Goal: Find specific page/section: Find specific page/section

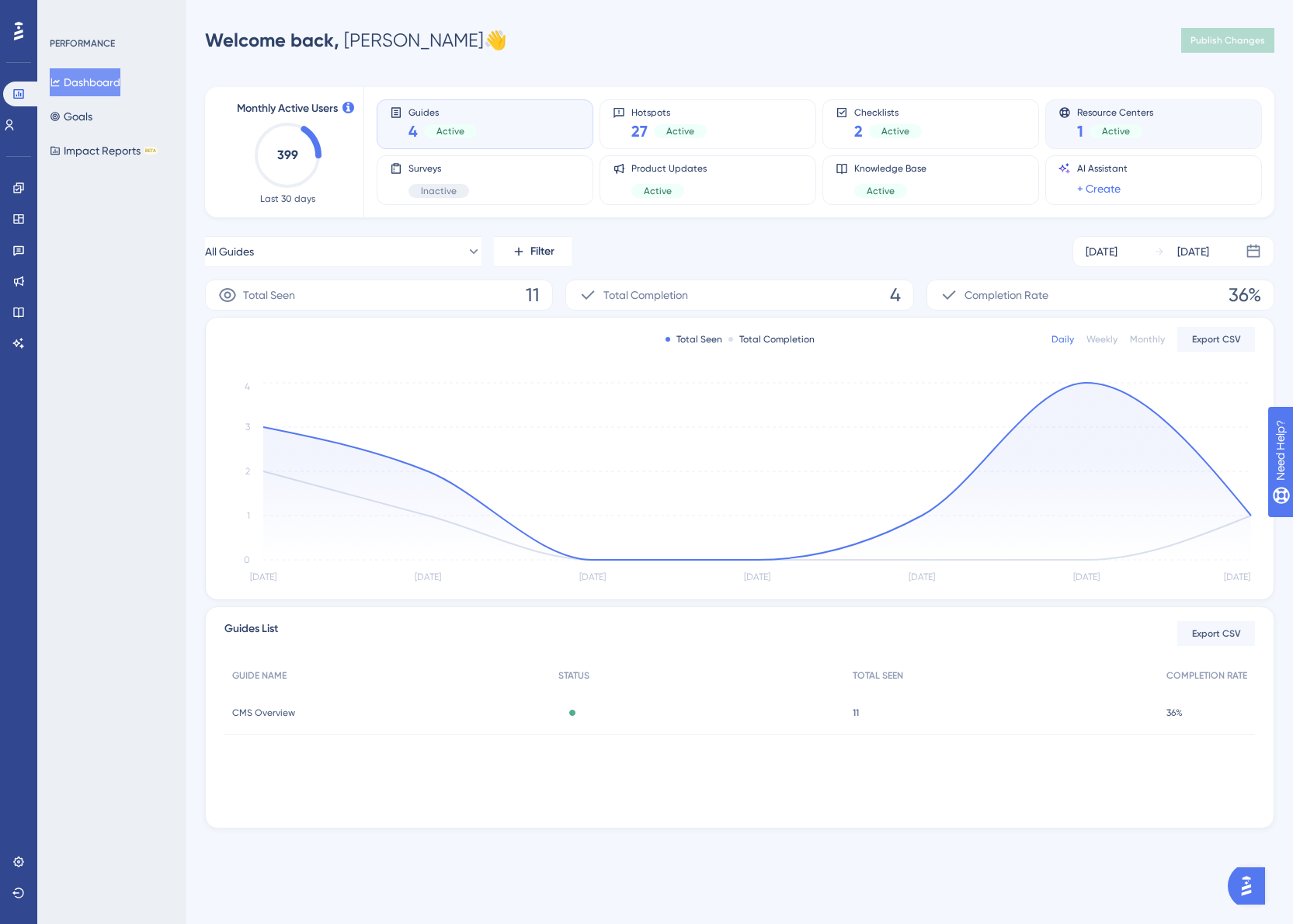
click at [1127, 114] on span "Resource Centers" at bounding box center [1115, 111] width 76 height 11
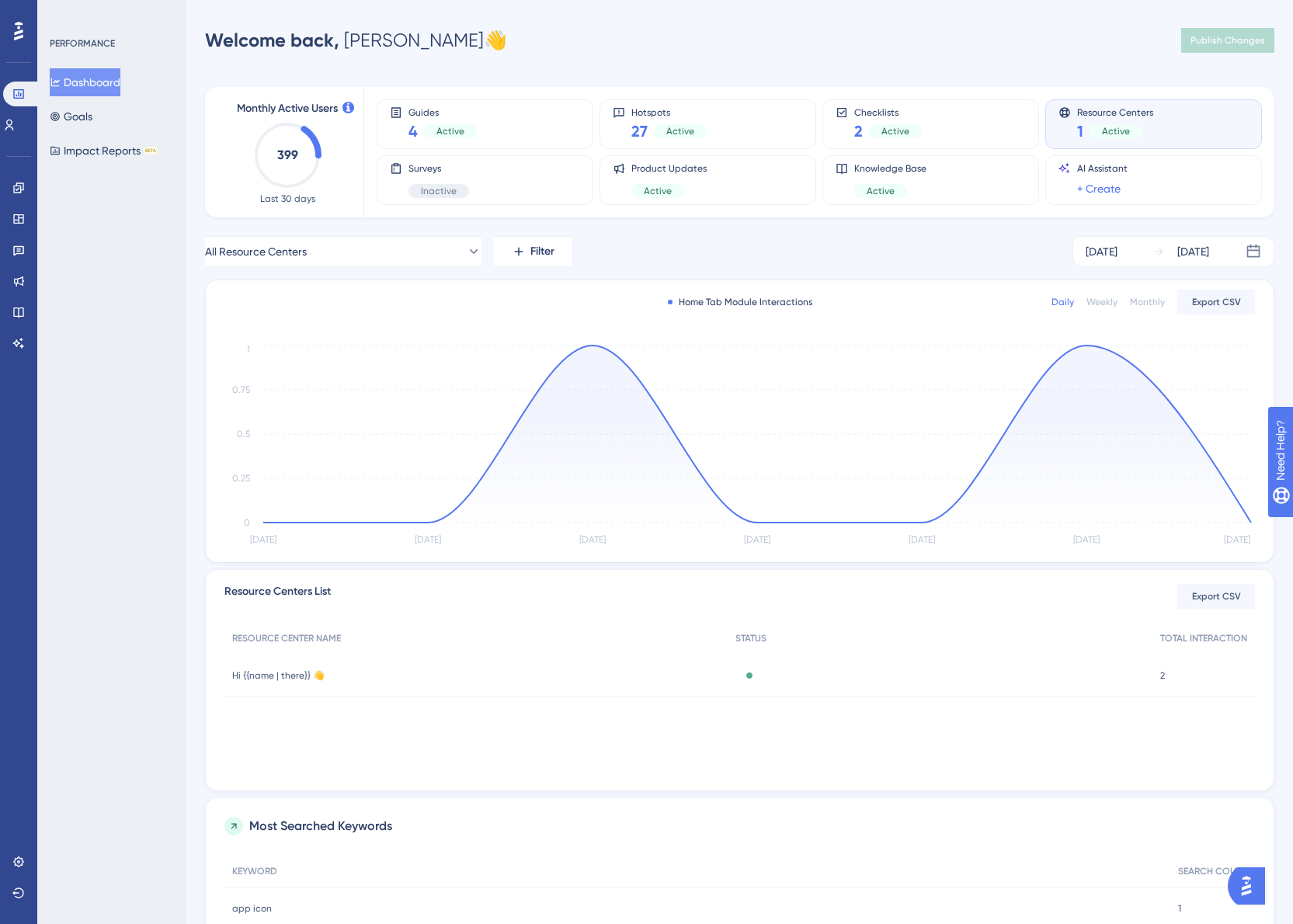
click at [1145, 296] on div "Monthly" at bounding box center [1147, 301] width 35 height 12
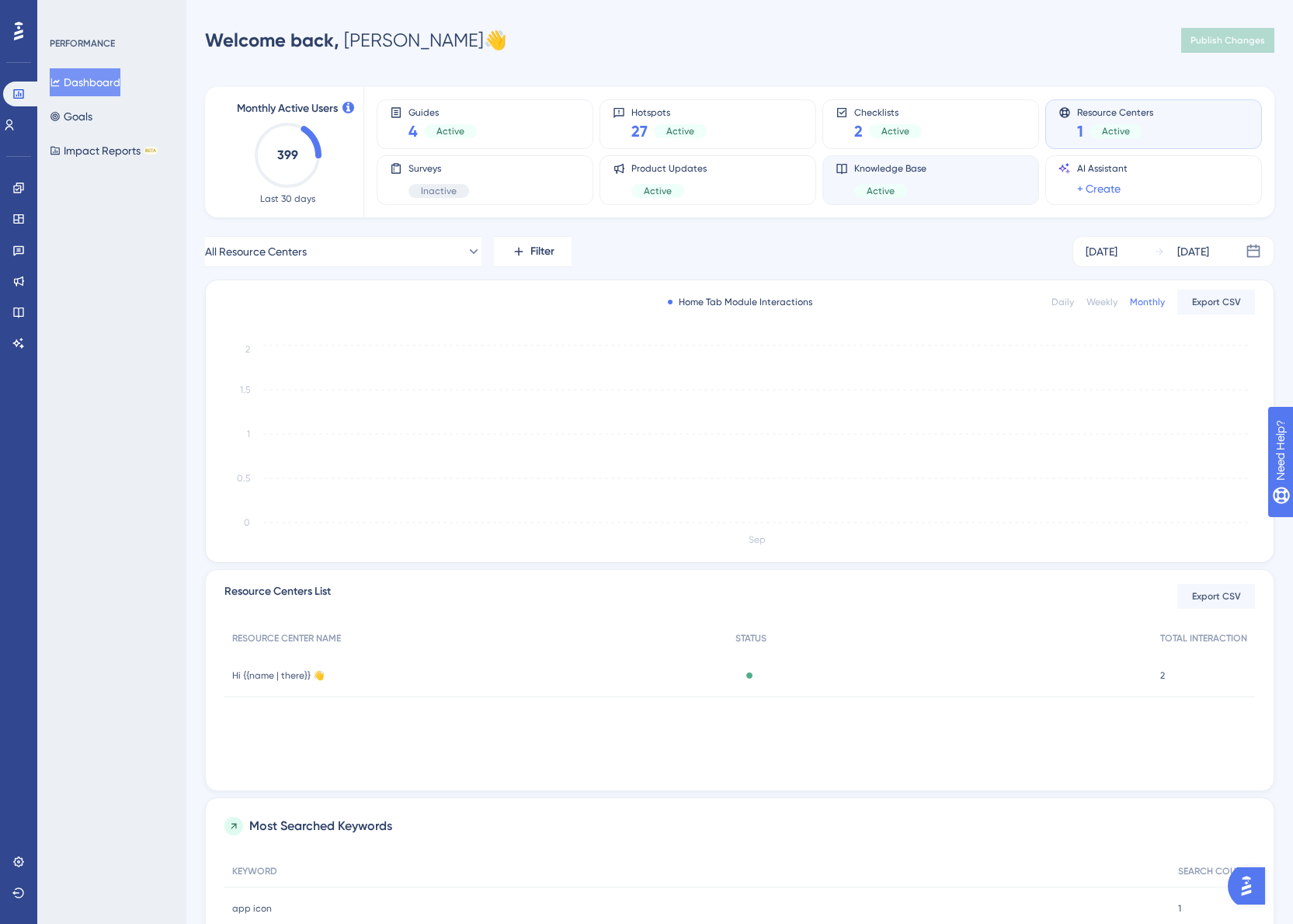
click at [946, 170] on div "Knowledge Base Active" at bounding box center [931, 180] width 190 height 35
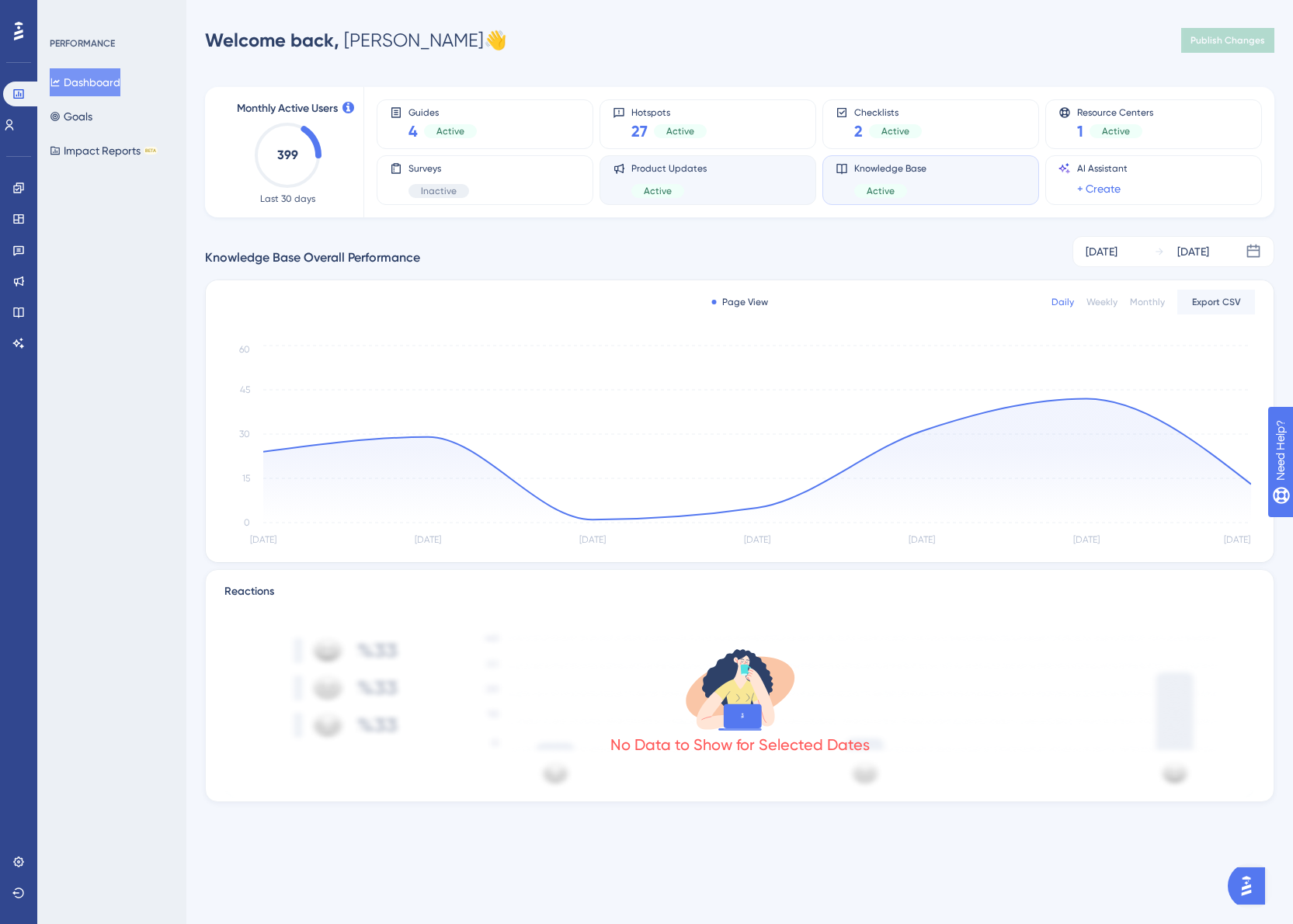
click at [688, 182] on div "Product Updates Active" at bounding box center [669, 180] width 75 height 35
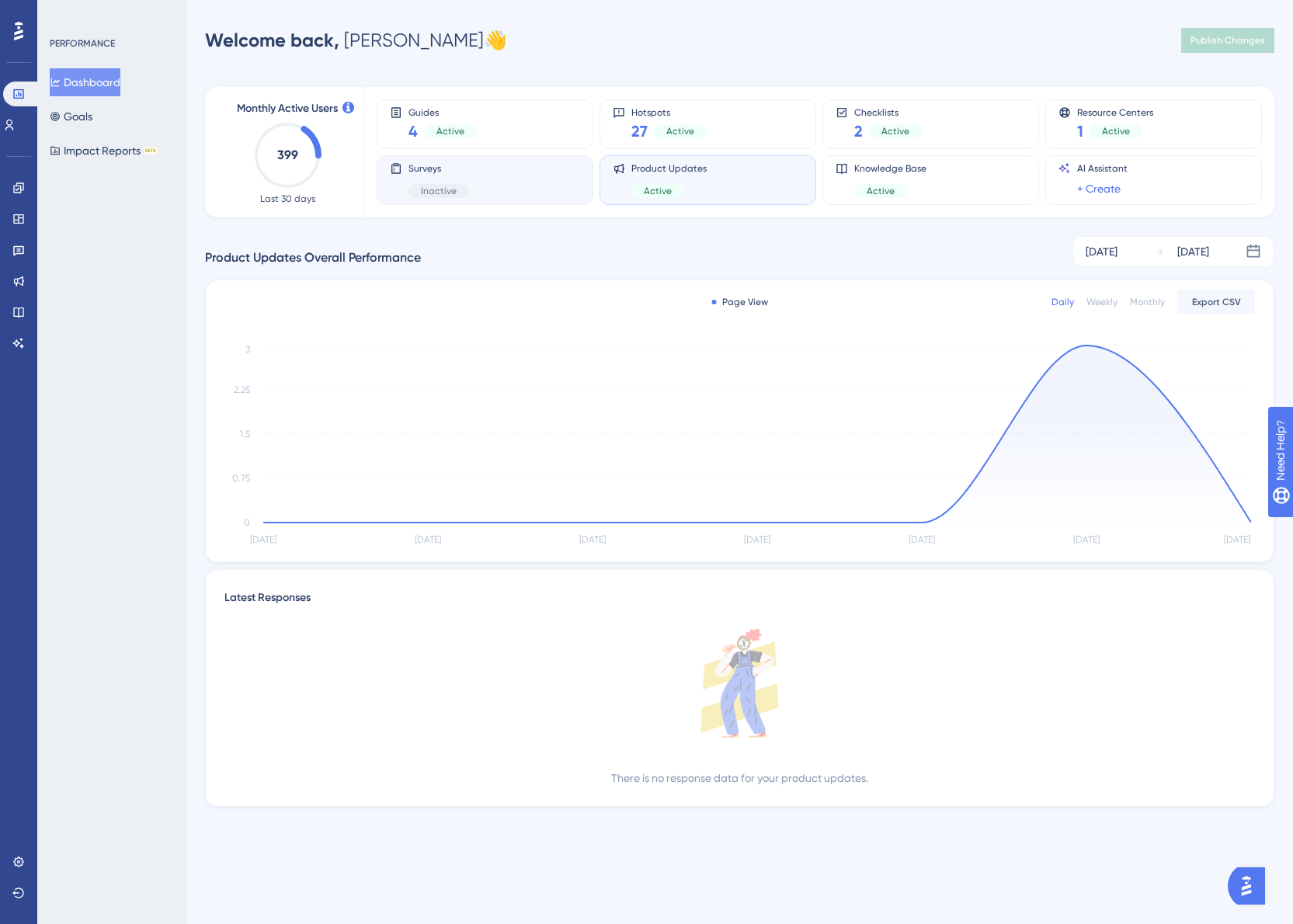
click at [535, 168] on div "Surveys Inactive" at bounding box center [484, 180] width 190 height 35
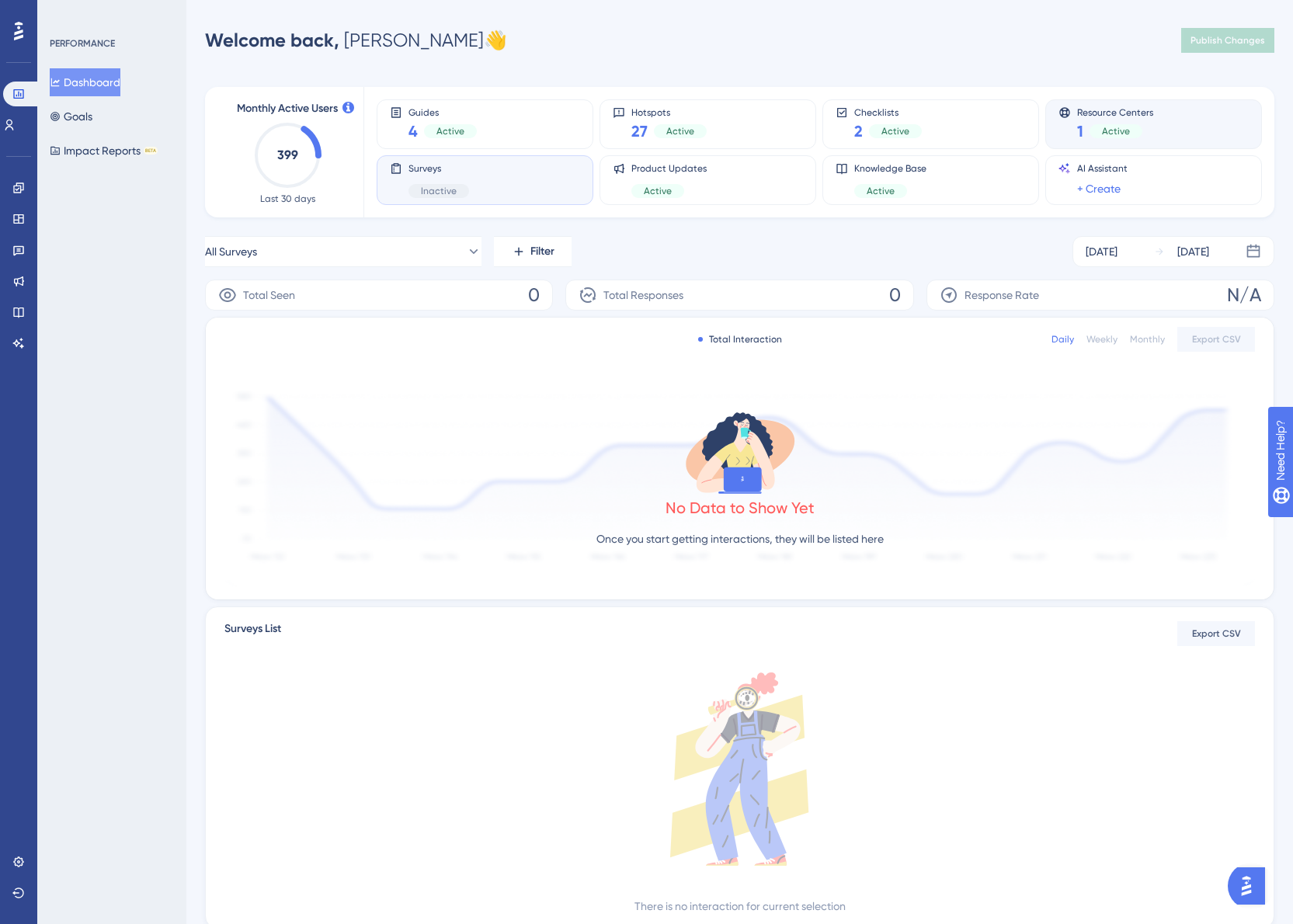
click at [1183, 124] on div "Resource Centers 1 Active" at bounding box center [1153, 124] width 190 height 35
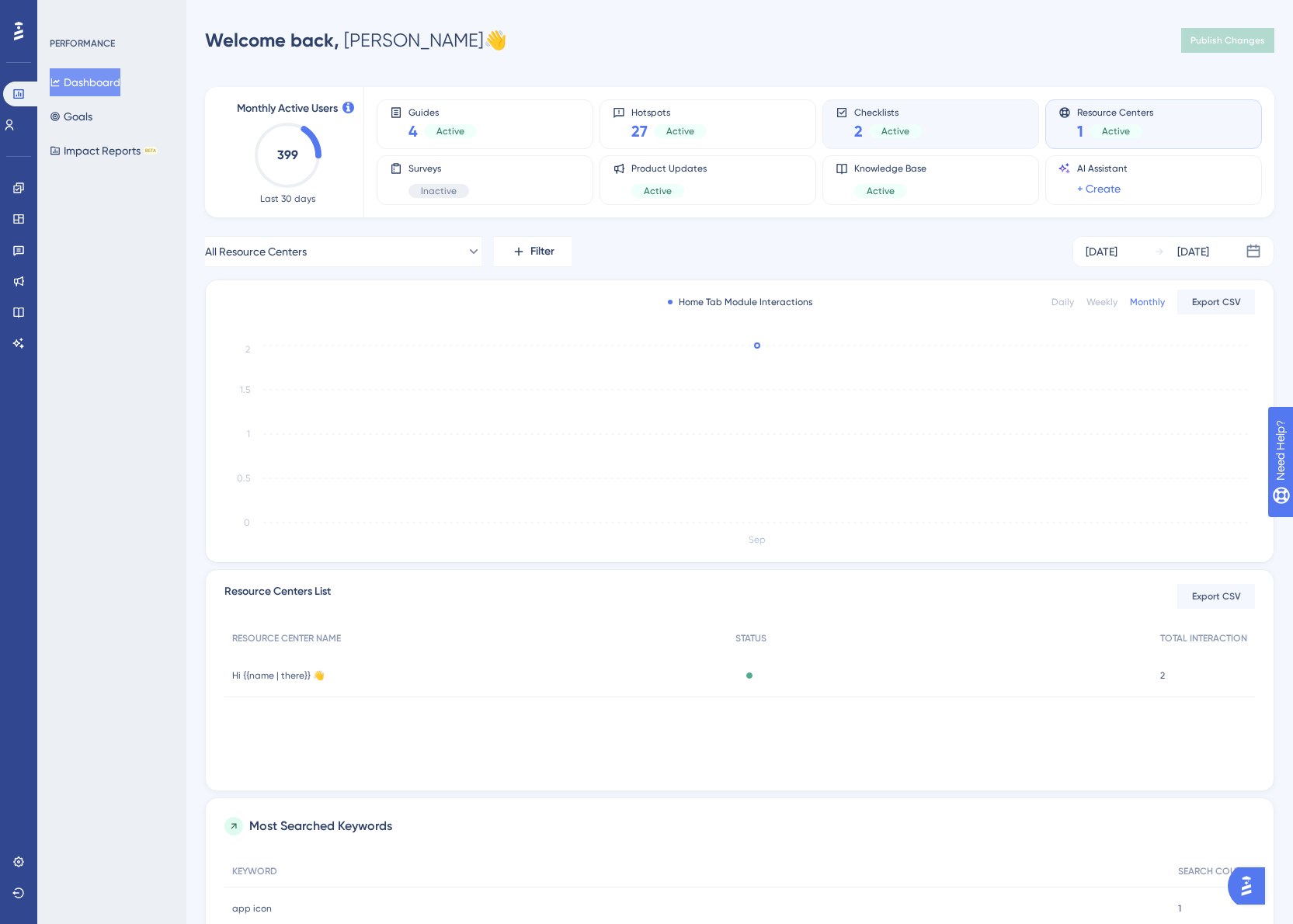
click at [938, 114] on div "Checklists 2 Active" at bounding box center [931, 124] width 190 height 35
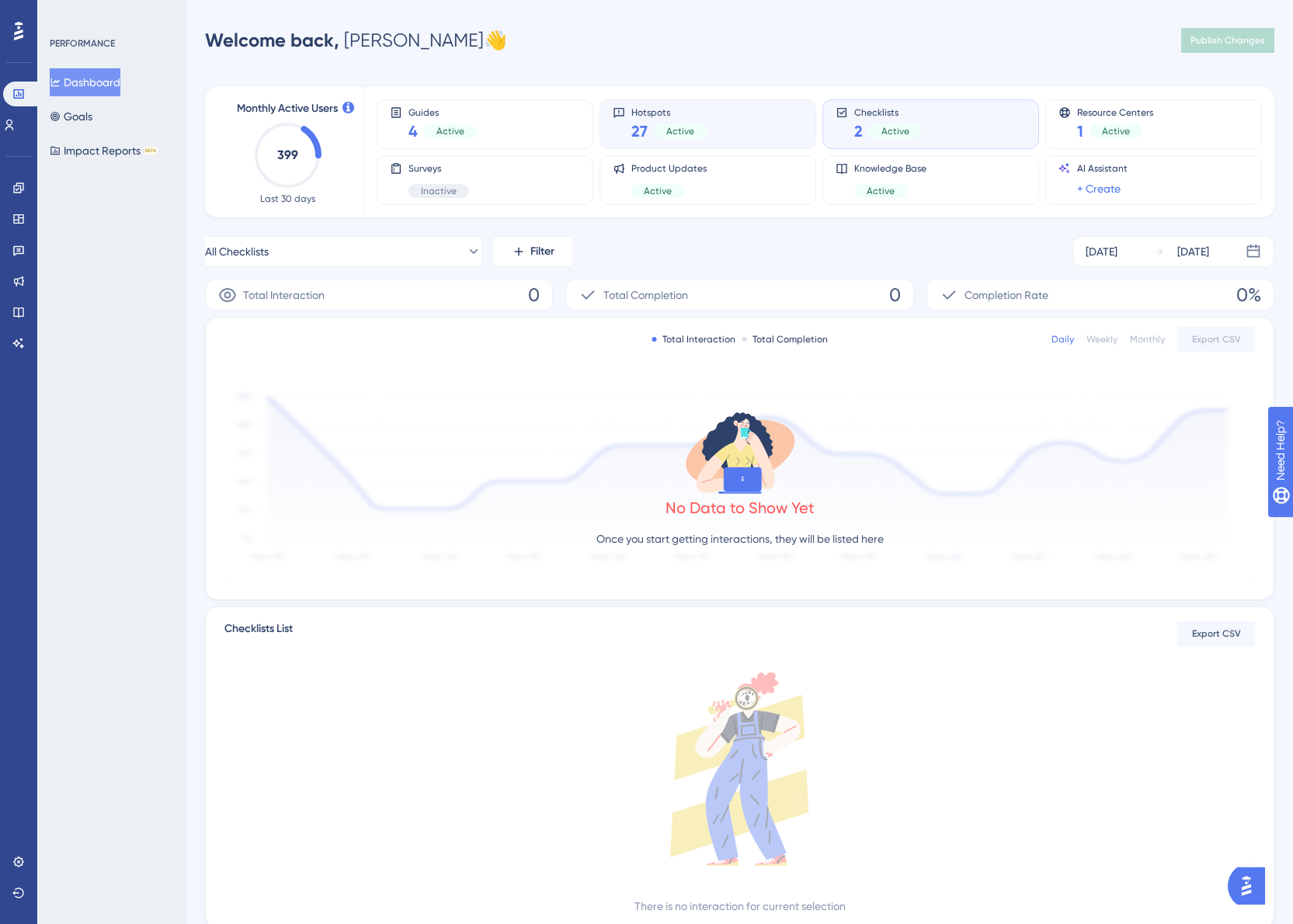
click at [760, 114] on div "Hotspots 27 Active" at bounding box center [707, 124] width 190 height 35
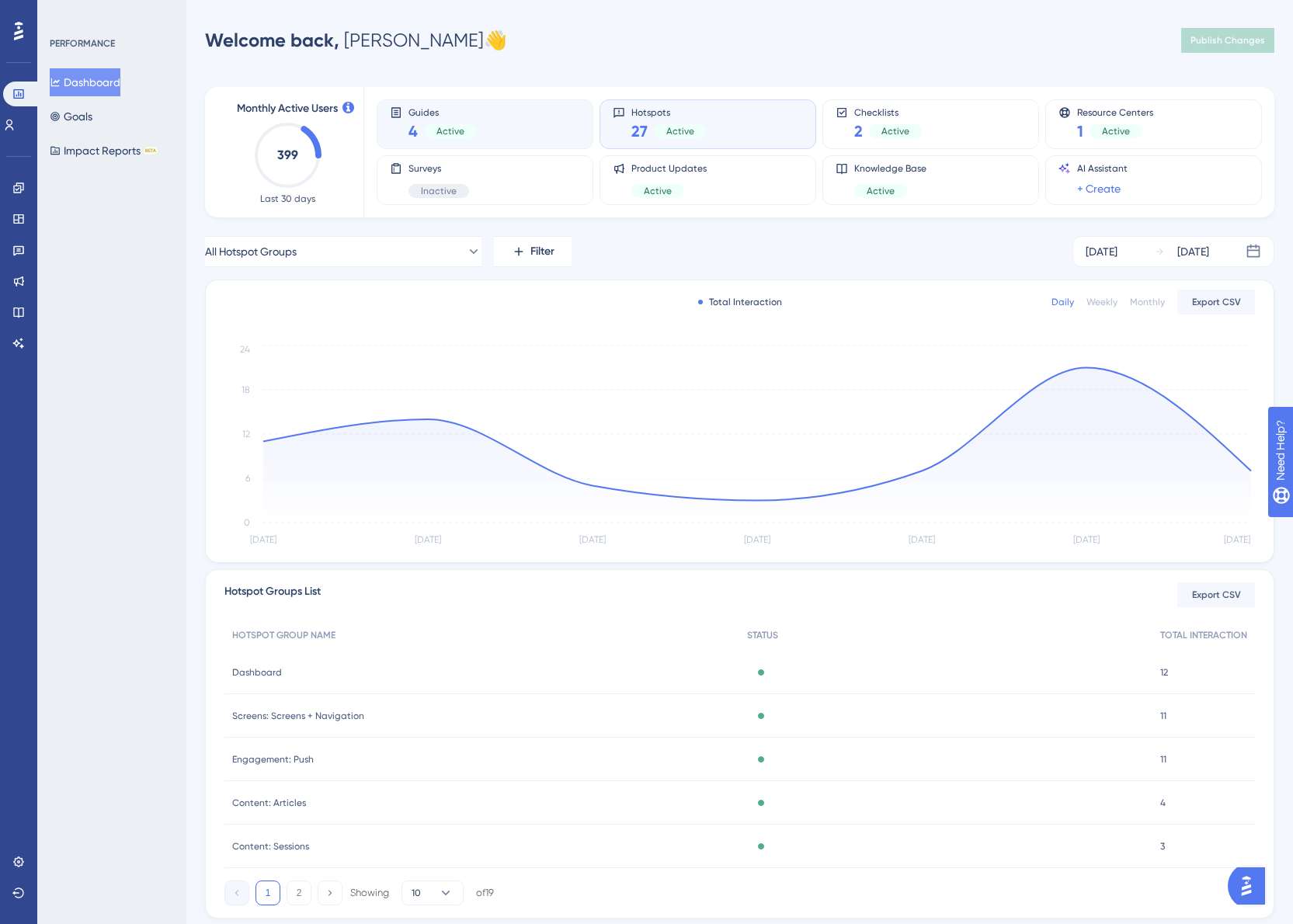
click at [532, 135] on div "Guides 4 Active" at bounding box center [484, 124] width 190 height 35
